Goal: Find specific page/section: Find specific page/section

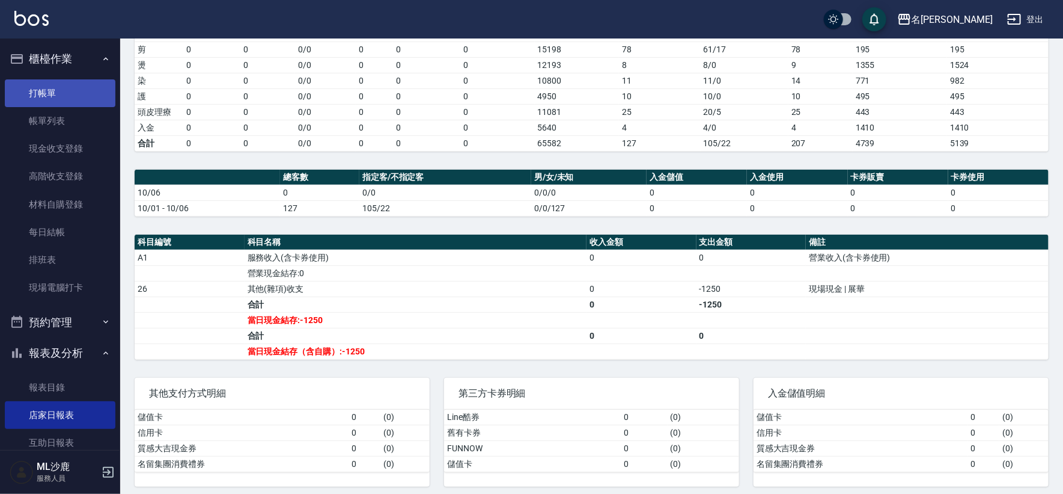
click at [64, 91] on link "打帳單" at bounding box center [60, 93] width 111 height 28
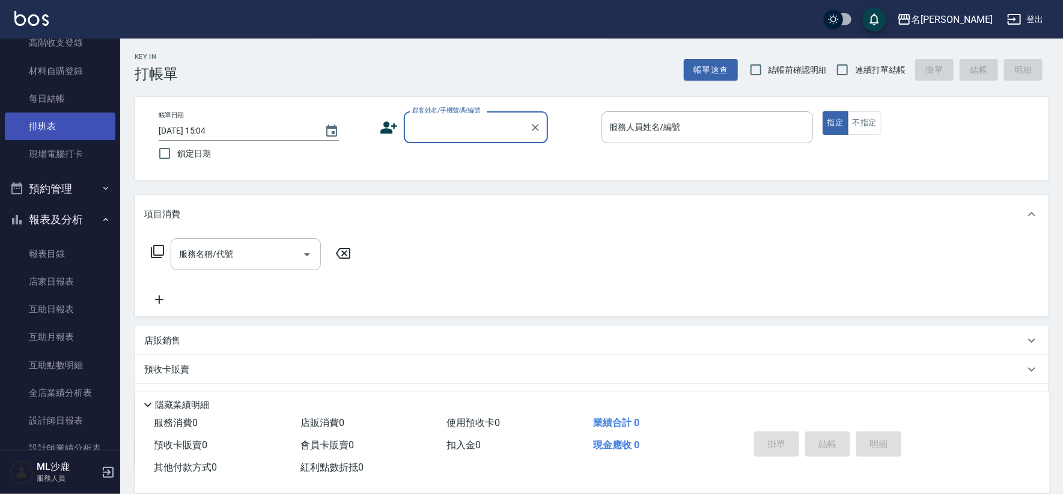
scroll to position [200, 0]
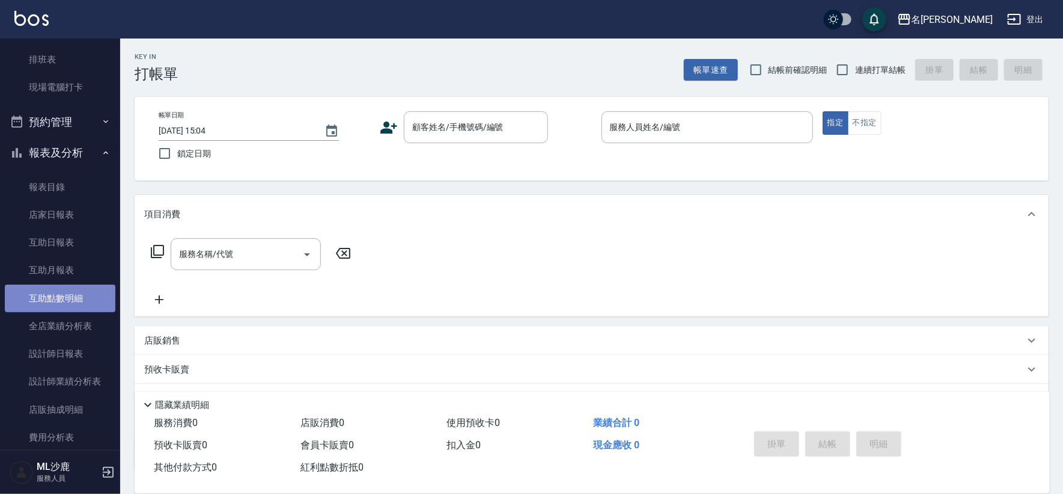
click at [60, 296] on link "互助點數明細" at bounding box center [60, 298] width 111 height 28
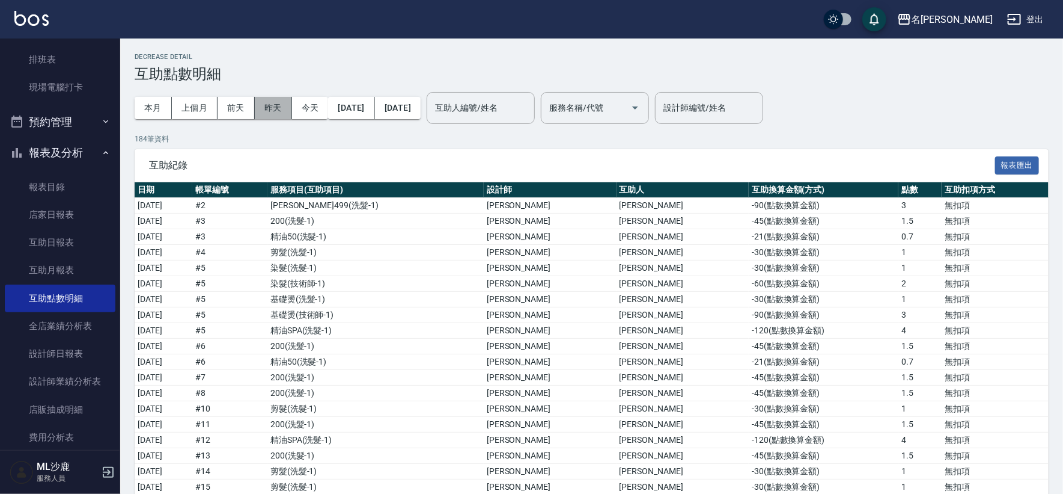
click at [284, 103] on button "昨天" at bounding box center [273, 108] width 37 height 22
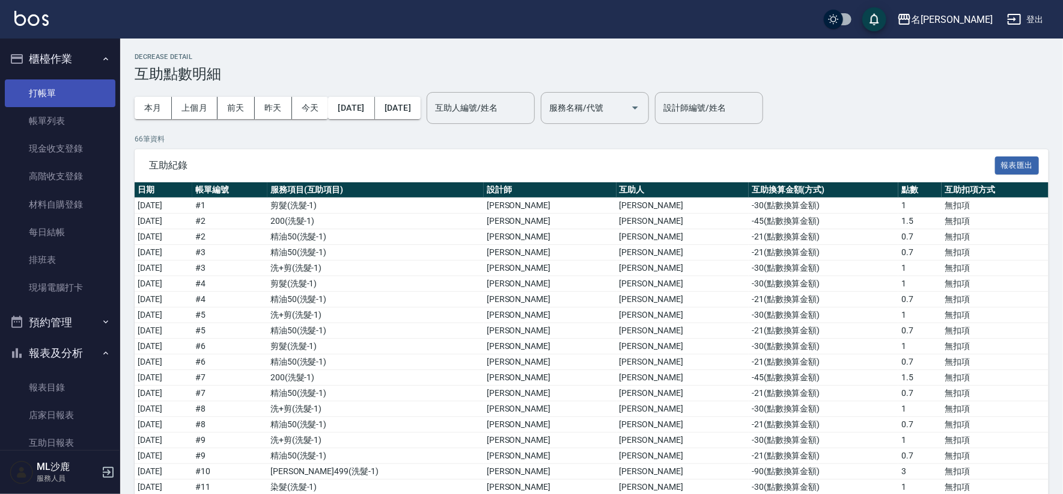
click at [58, 94] on link "打帳單" at bounding box center [60, 93] width 111 height 28
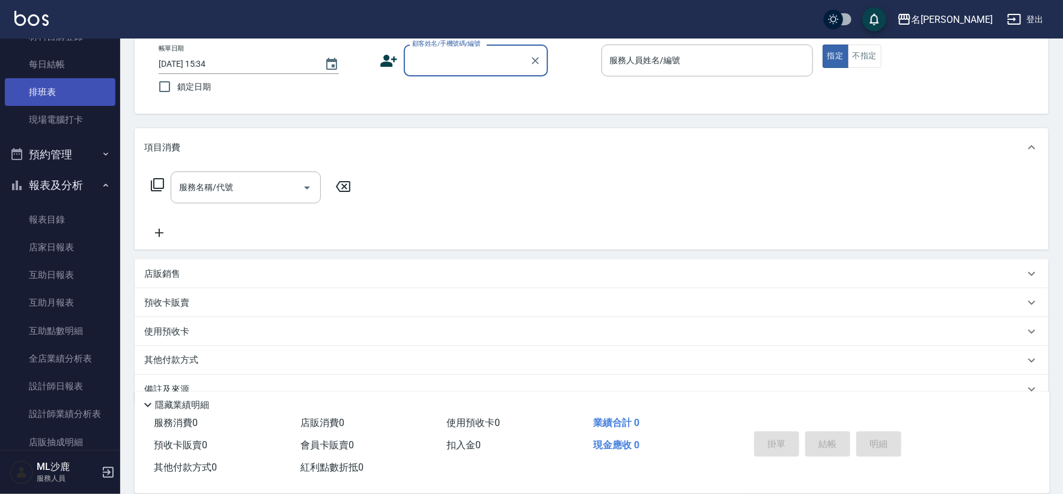
scroll to position [200, 0]
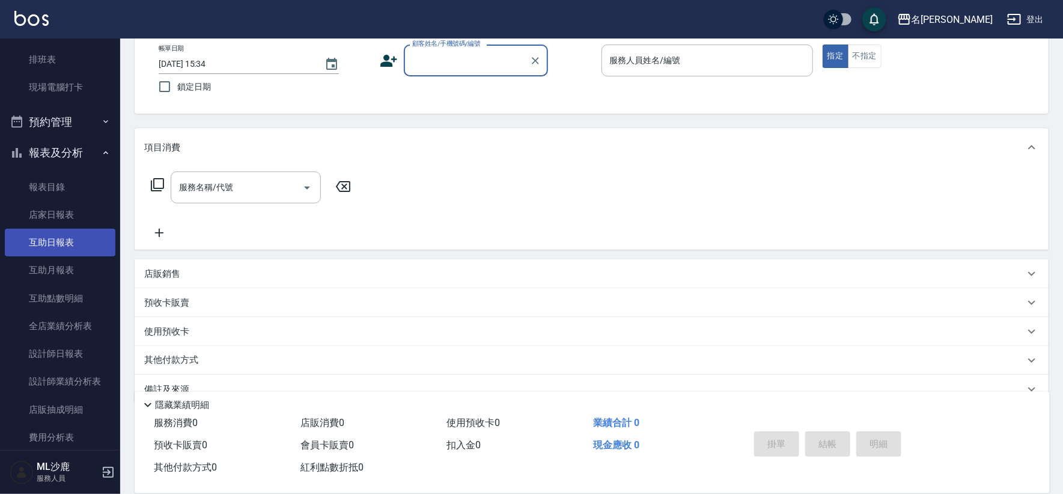
click at [59, 237] on link "互助日報表" at bounding box center [60, 242] width 111 height 28
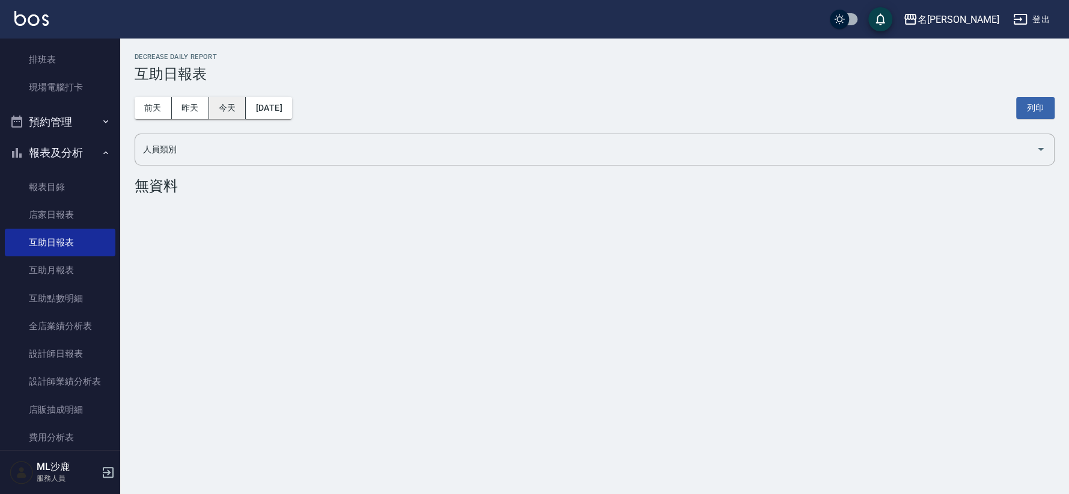
click at [226, 108] on button "今天" at bounding box center [227, 108] width 37 height 22
click at [190, 112] on button "昨天" at bounding box center [190, 108] width 37 height 22
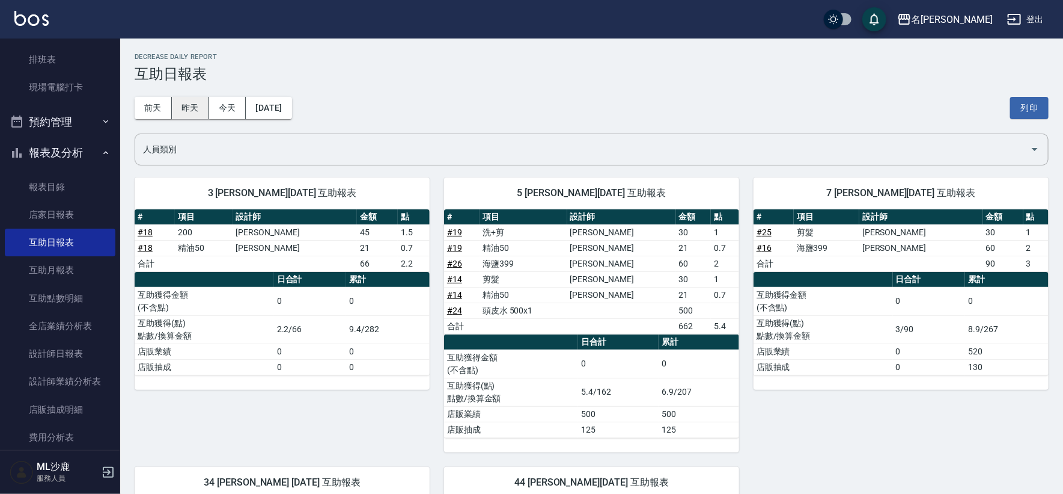
click at [188, 117] on button "昨天" at bounding box center [190, 108] width 37 height 22
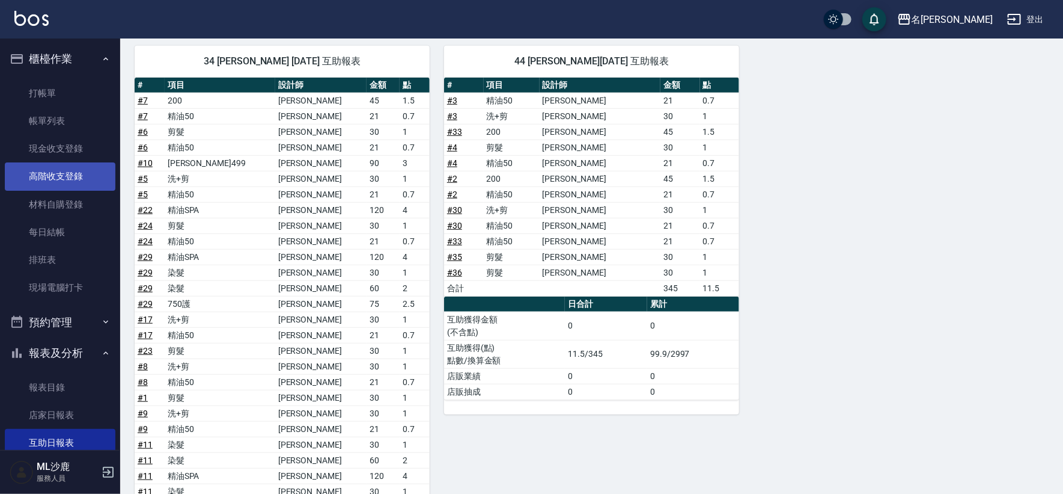
scroll to position [400, 0]
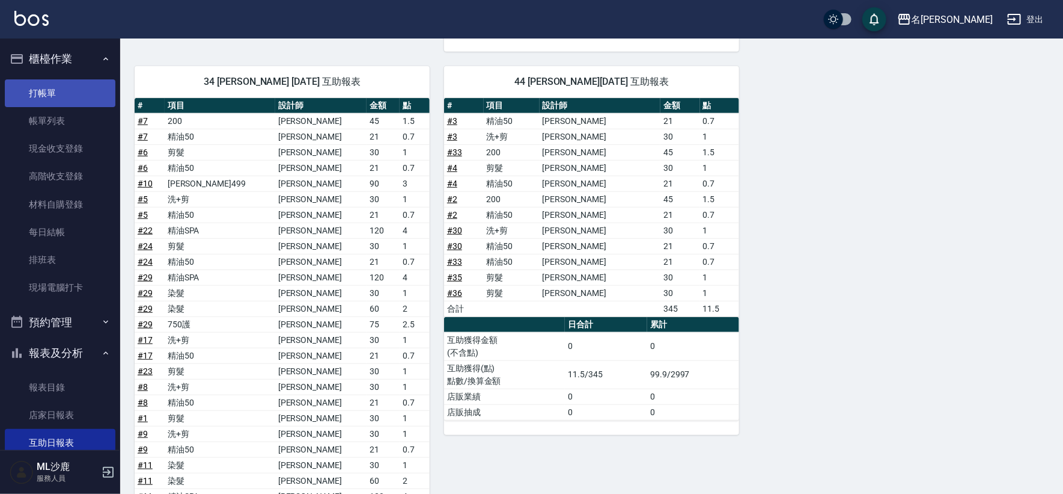
click at [70, 88] on link "打帳單" at bounding box center [60, 93] width 111 height 28
